Goal: Transaction & Acquisition: Purchase product/service

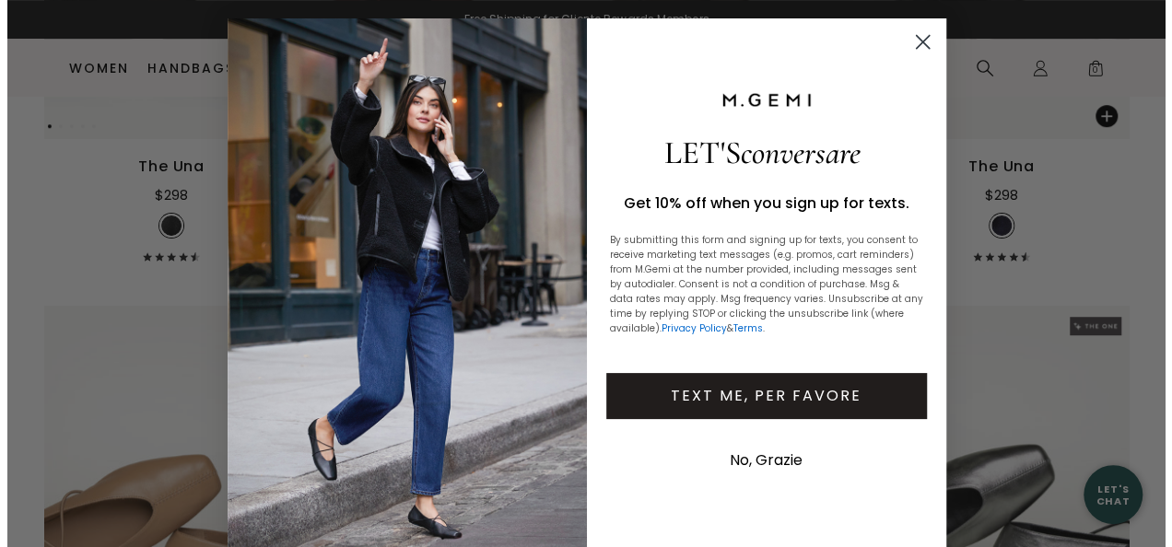
scroll to position [649, 0]
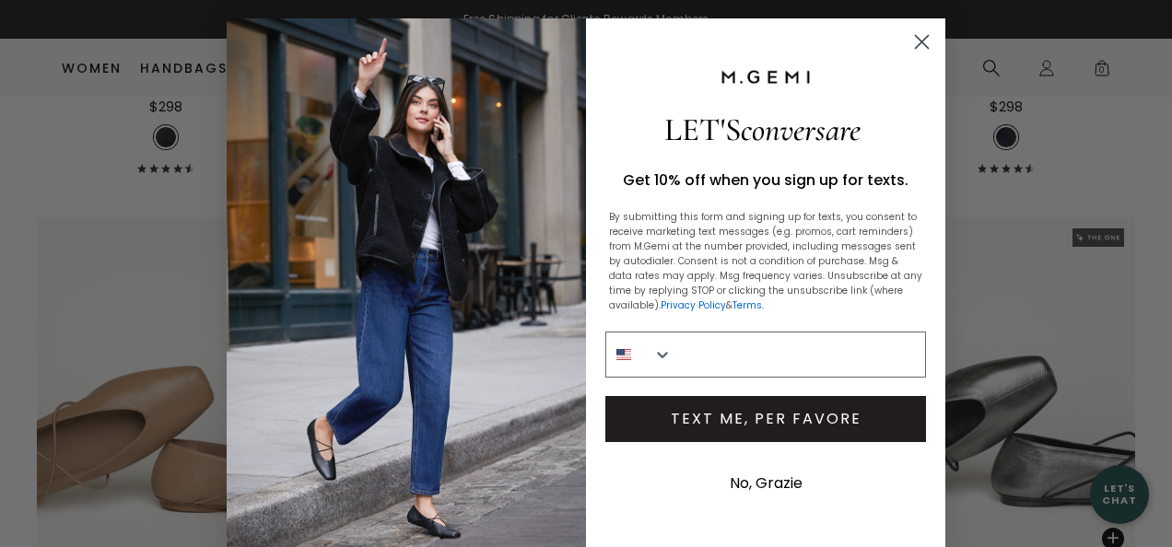
drag, startPoint x: 1167, startPoint y: 98, endPoint x: 1175, endPoint y: 264, distance: 166.1
click at [773, 476] on button "No, Grazie" at bounding box center [766, 484] width 91 height 46
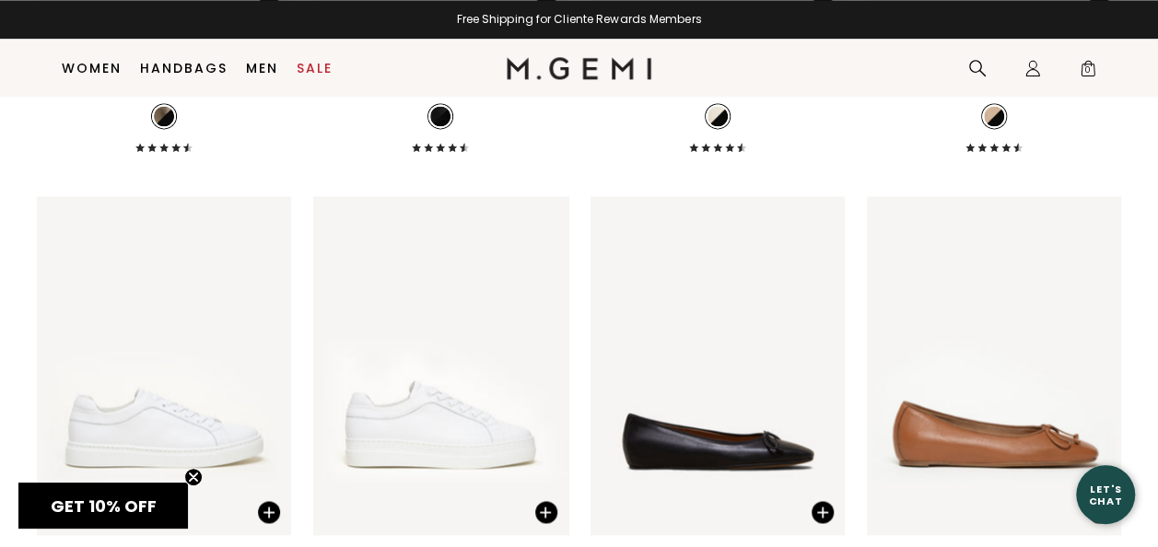
scroll to position [4955, 0]
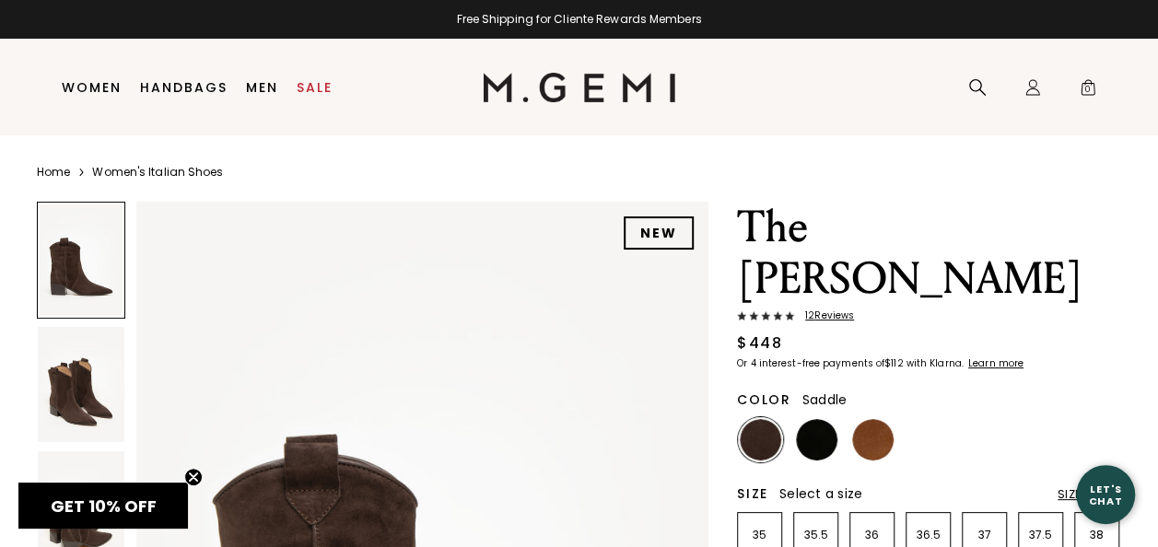
click at [881, 419] on img at bounding box center [872, 439] width 41 height 41
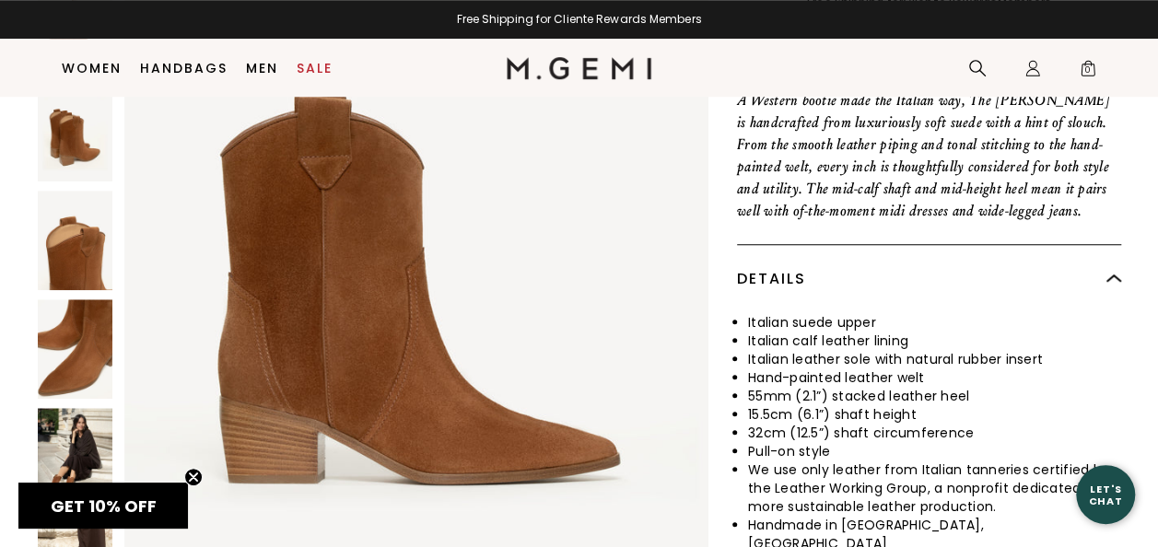
scroll to position [784, 0]
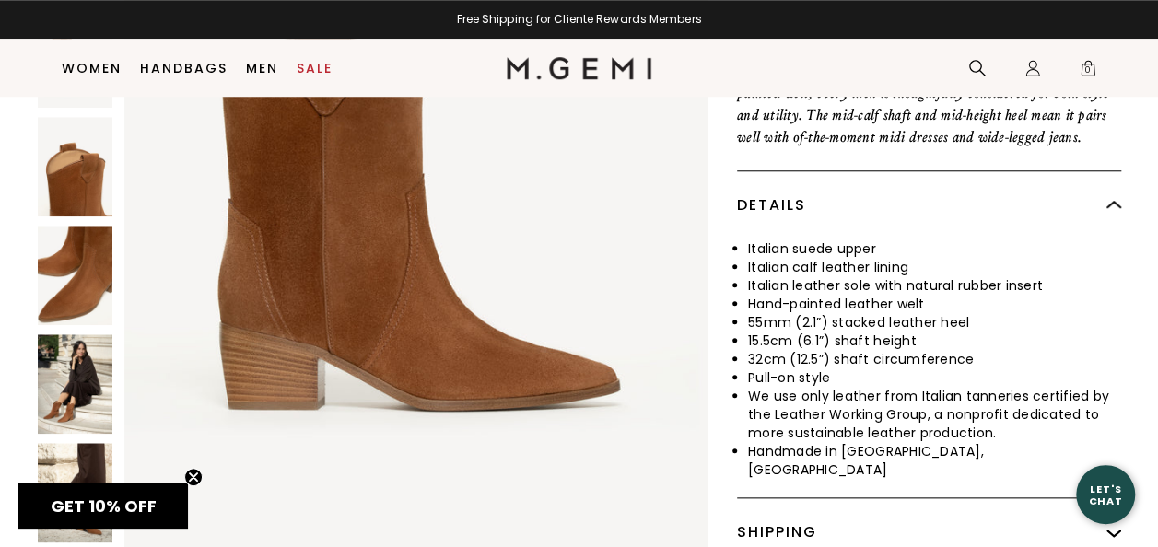
click at [72, 335] on img at bounding box center [75, 385] width 75 height 100
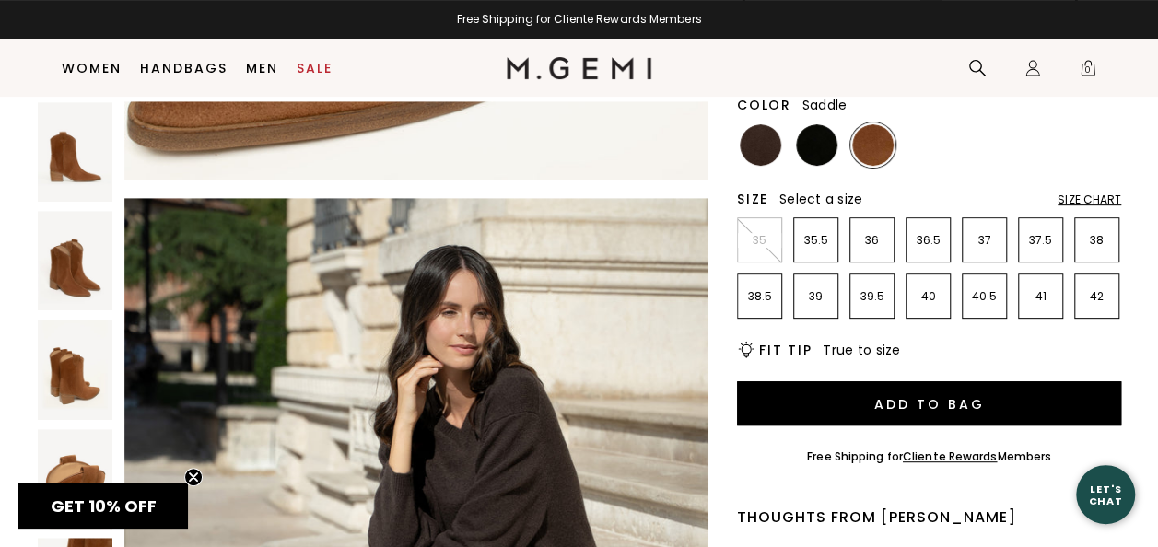
scroll to position [194, 0]
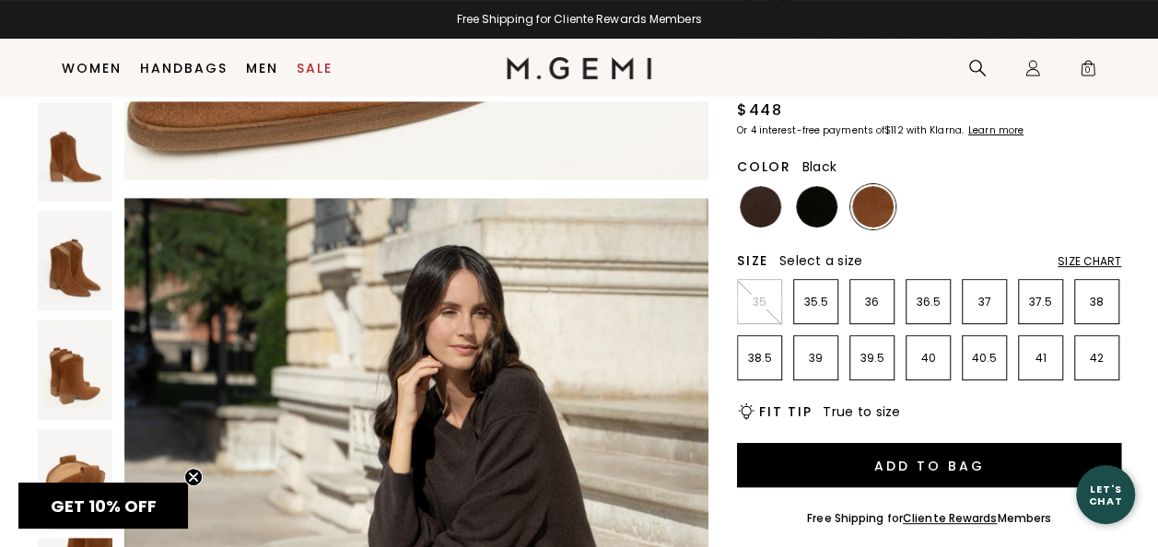
click at [818, 186] on img at bounding box center [816, 206] width 41 height 41
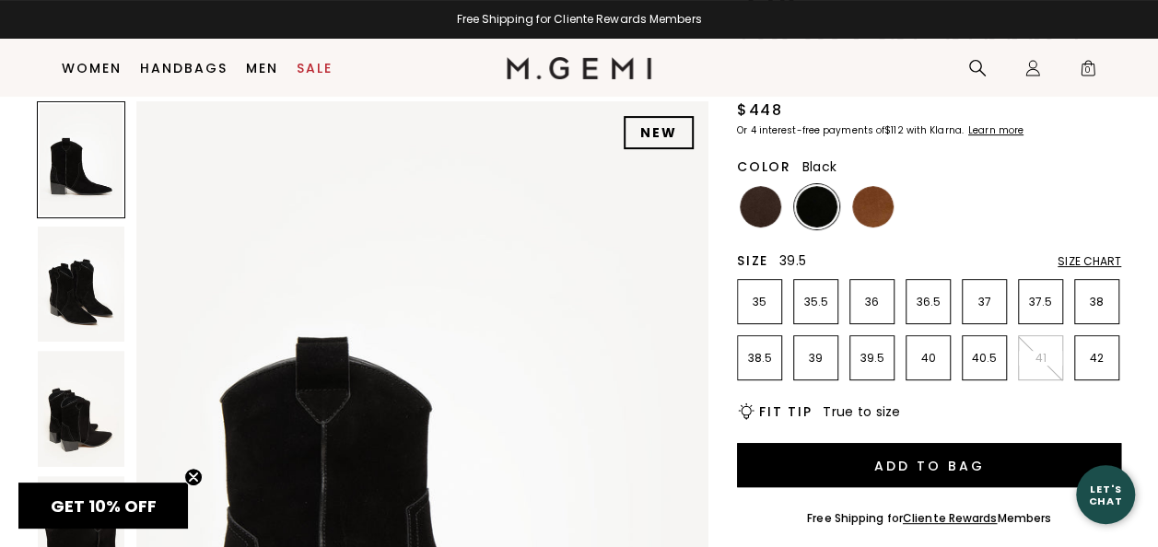
click at [866, 351] on p "39.5" at bounding box center [872, 358] width 43 height 15
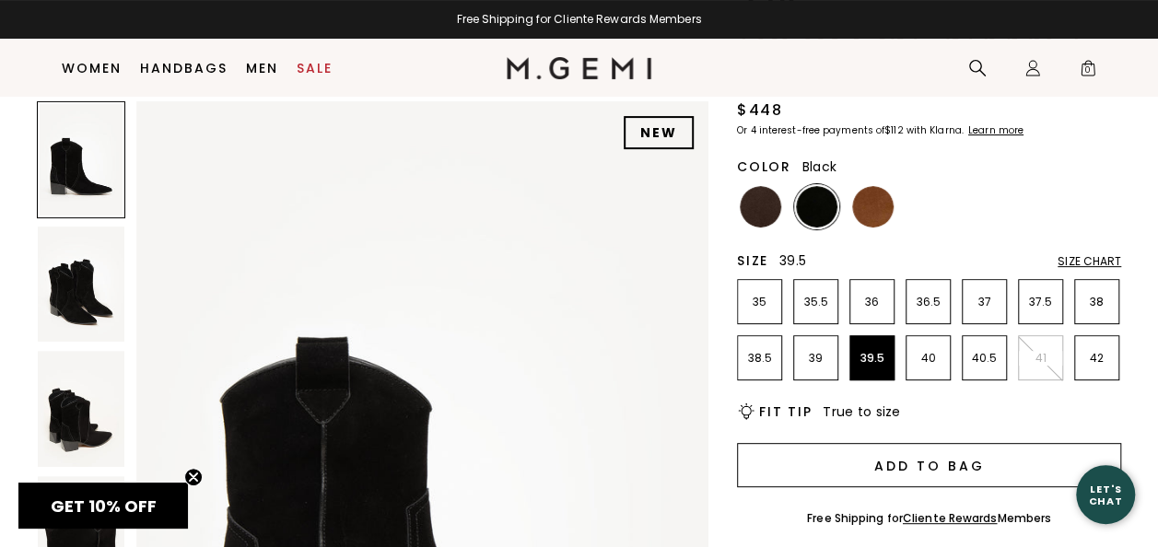
click at [965, 443] on button "Add to Bag" at bounding box center [929, 465] width 384 height 44
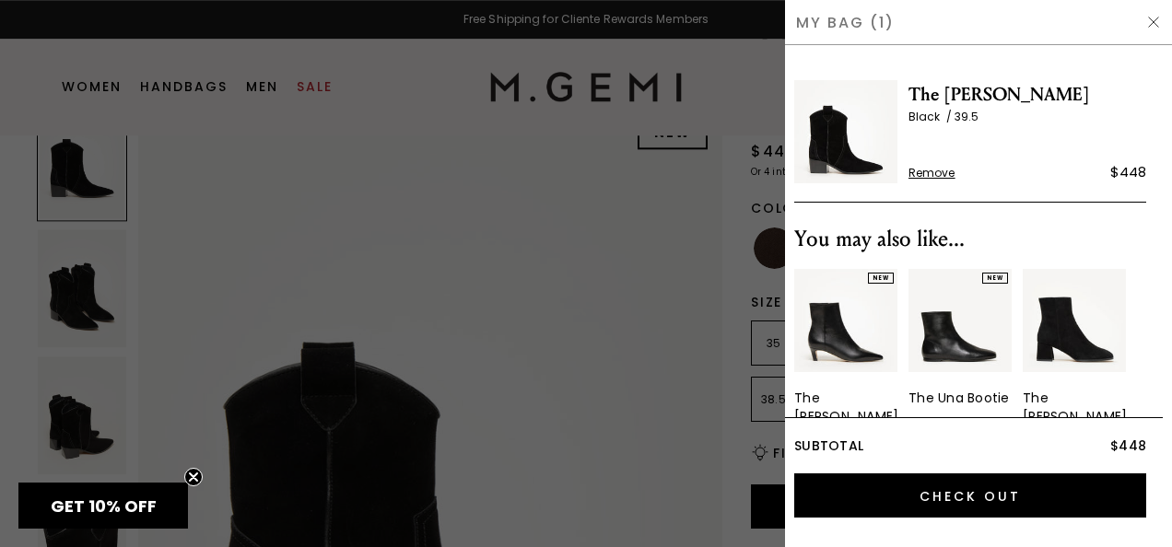
click at [574, 287] on div at bounding box center [586, 273] width 1172 height 547
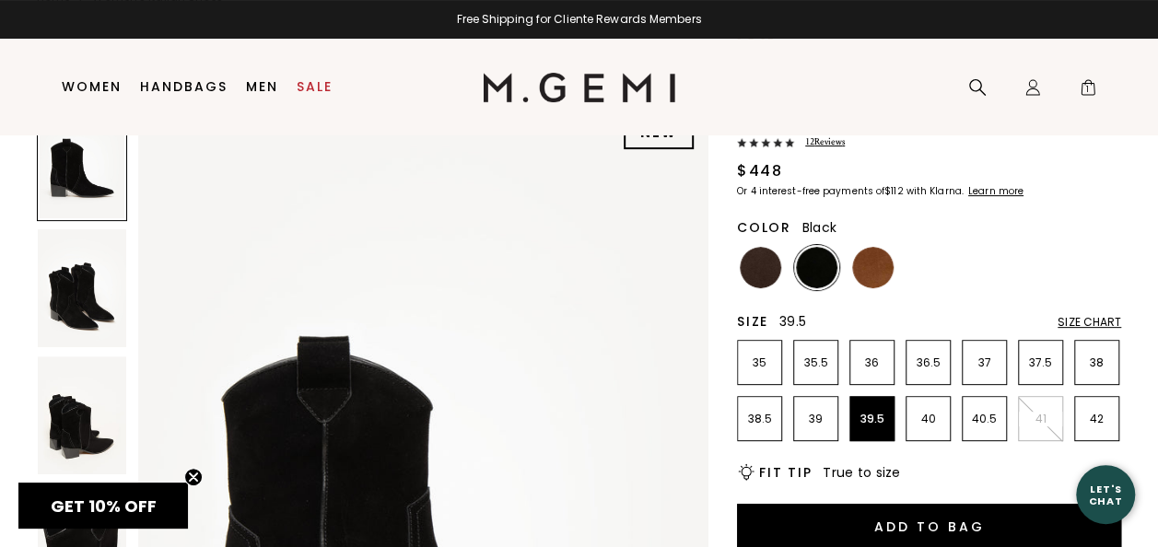
scroll to position [156, 0]
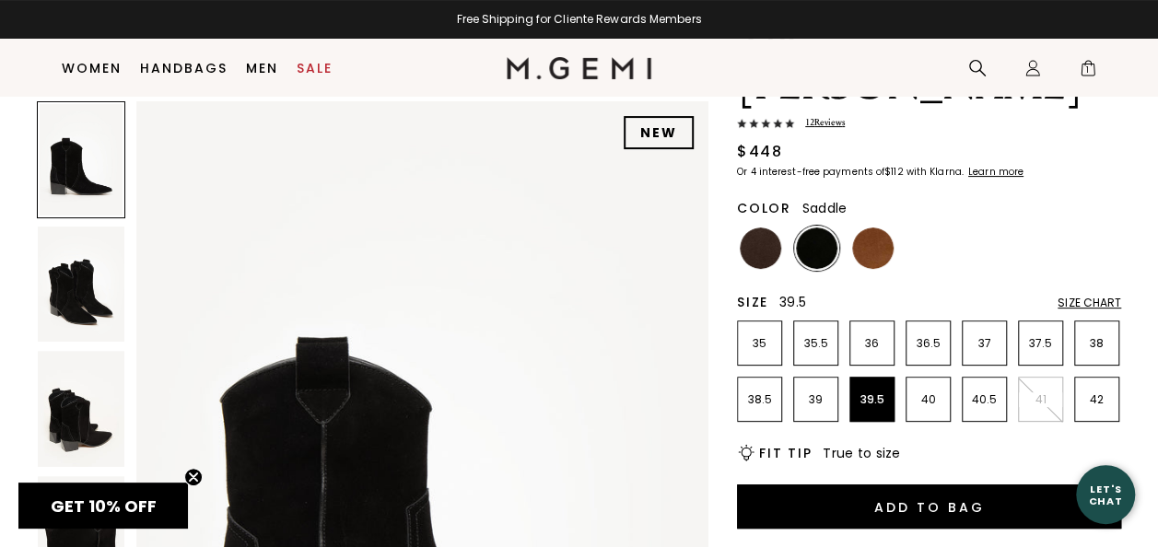
click at [873, 228] on img at bounding box center [872, 248] width 41 height 41
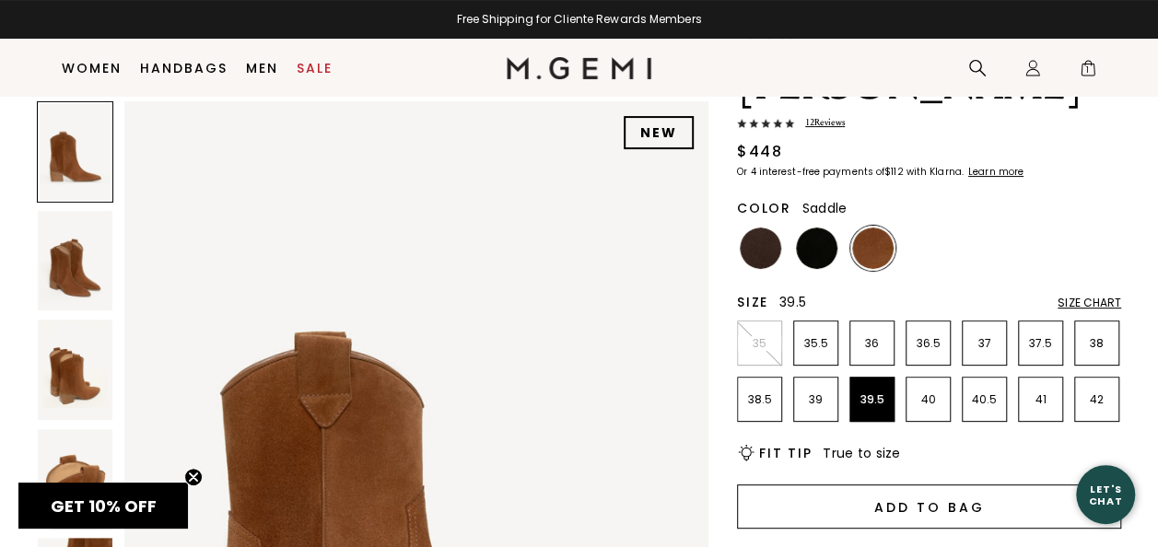
click at [946, 485] on button "Add to Bag" at bounding box center [929, 507] width 384 height 44
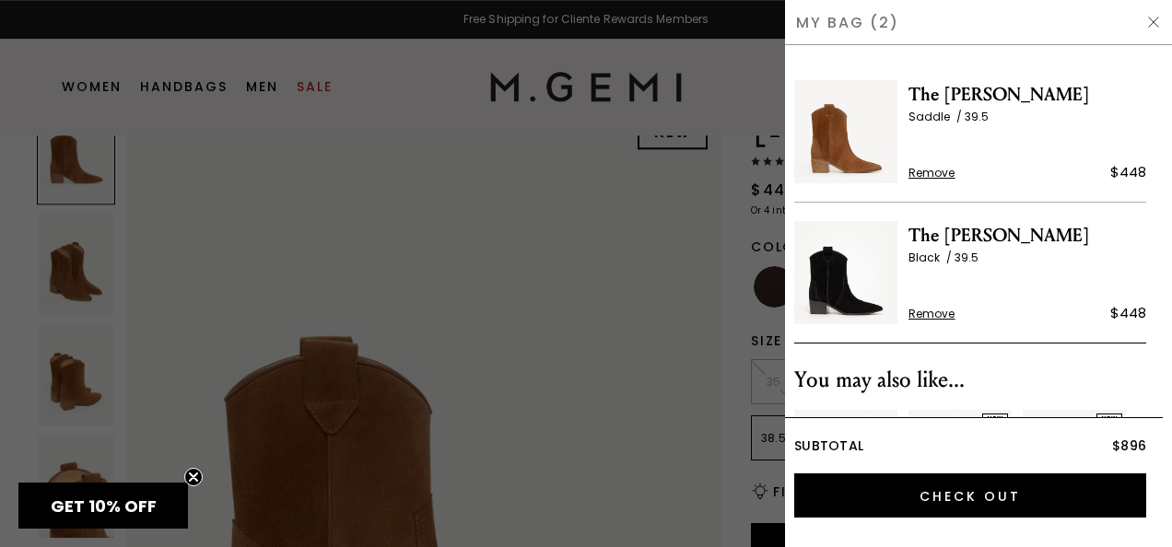
click at [515, 378] on div at bounding box center [586, 273] width 1172 height 547
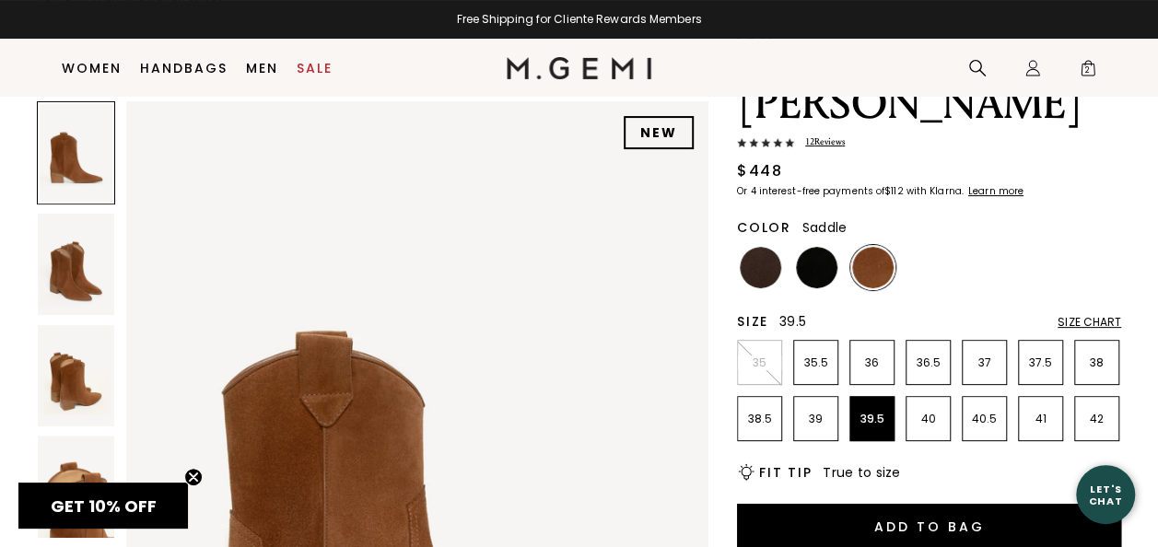
scroll to position [117, 0]
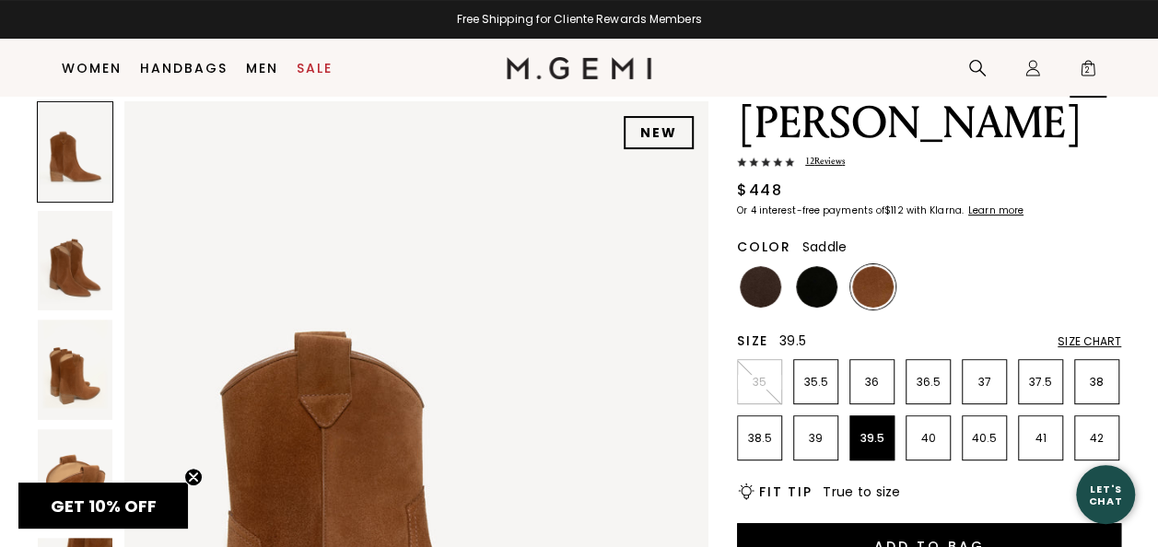
click at [1086, 63] on span "2" at bounding box center [1088, 72] width 18 height 18
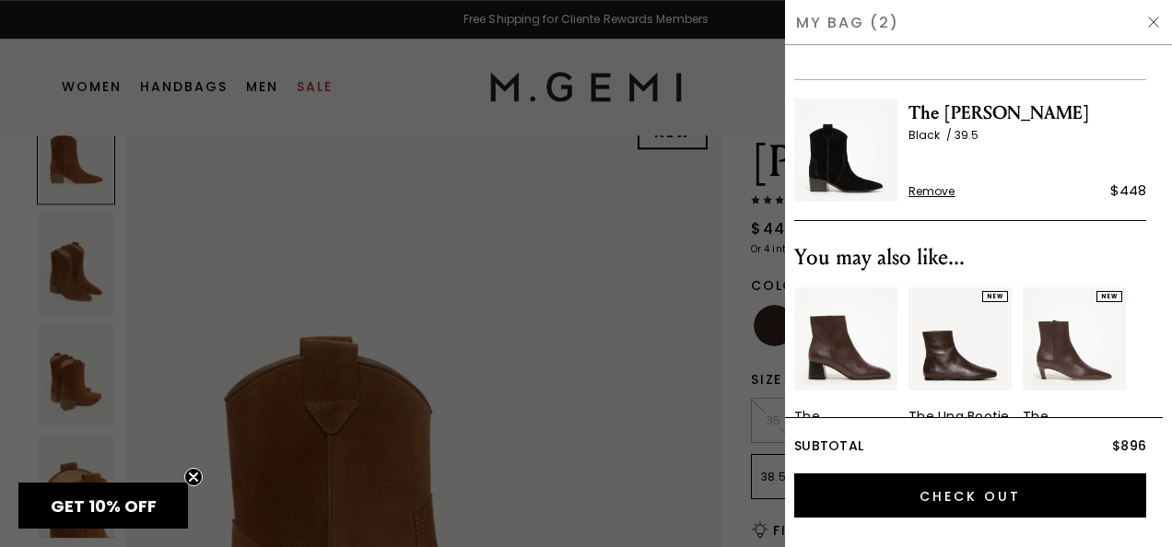
scroll to position [190, 0]
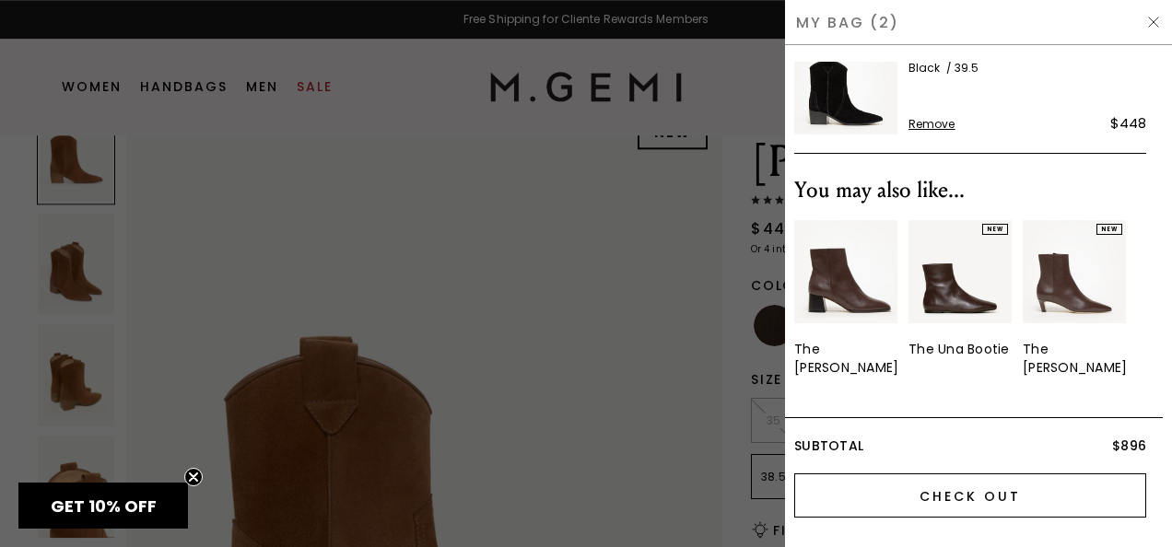
click at [978, 494] on input "Check Out" at bounding box center [970, 496] width 352 height 44
